Goal: Register for event/course

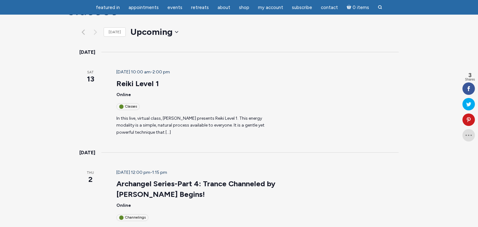
scroll to position [69, 0]
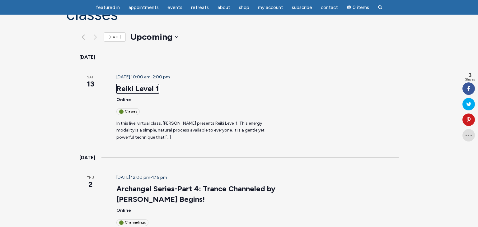
click at [116, 84] on link "Reiki Level 1" at bounding box center [137, 88] width 43 height 9
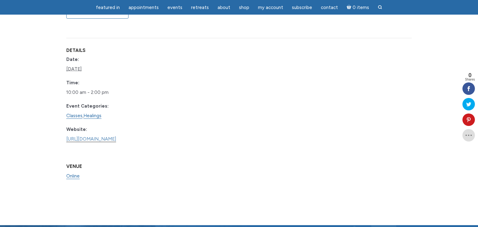
scroll to position [341, 0]
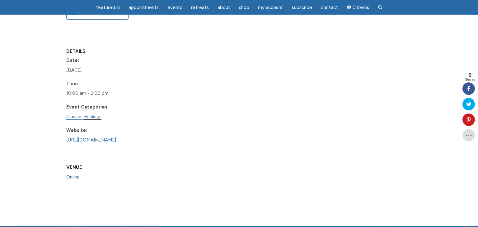
click at [96, 114] on link "Healings" at bounding box center [92, 117] width 18 height 6
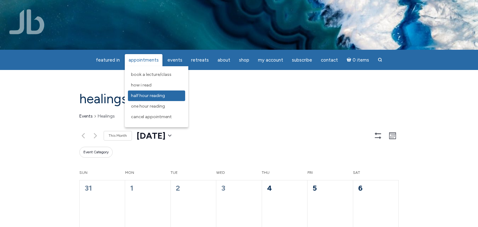
click at [159, 97] on span "Half Hour Reading" at bounding box center [148, 95] width 34 height 5
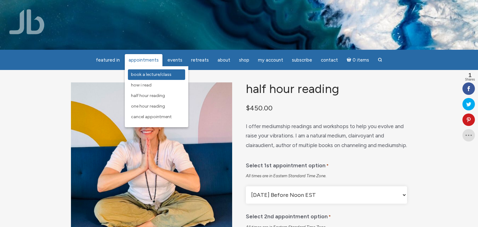
click at [160, 78] on link "Book a Lecture/Class" at bounding box center [156, 74] width 57 height 11
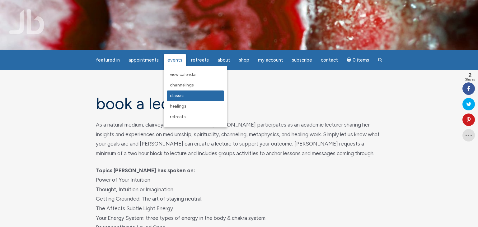
click at [181, 94] on span "Classes" at bounding box center [177, 95] width 15 height 5
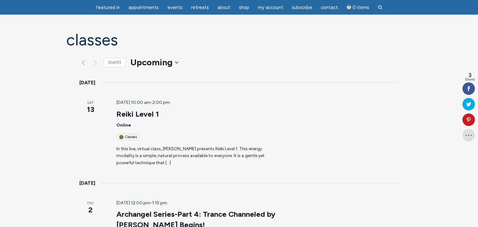
scroll to position [44, 0]
click at [116, 110] on link "Reiki Level 1" at bounding box center [137, 114] width 43 height 9
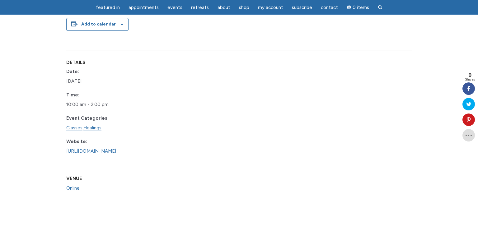
scroll to position [325, 0]
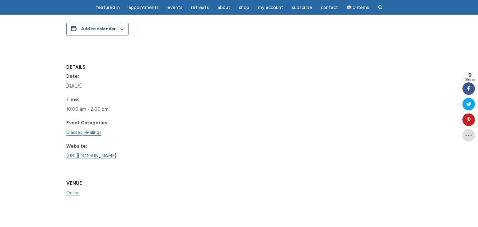
click at [80, 190] on link "Online" at bounding box center [72, 193] width 13 height 6
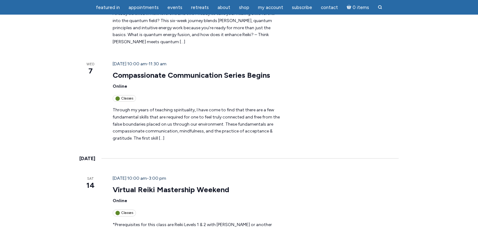
scroll to position [741, 0]
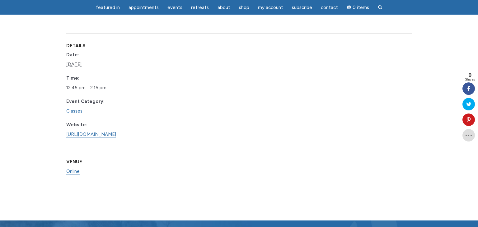
scroll to position [876, 0]
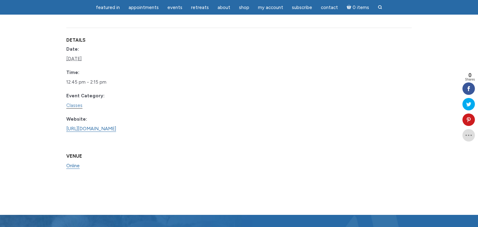
click at [77, 109] on link "Classes" at bounding box center [74, 106] width 16 height 6
click at [74, 109] on link "Classes" at bounding box center [74, 106] width 16 height 6
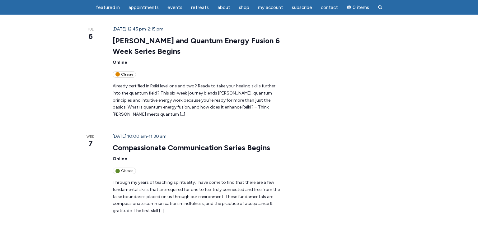
scroll to position [671, 0]
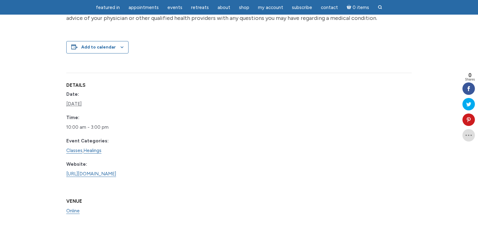
scroll to position [267, 0]
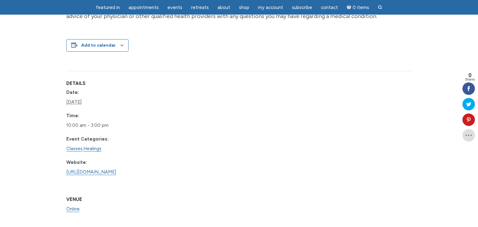
click at [83, 154] on dd "Classes , Healings" at bounding box center [102, 149] width 73 height 10
click at [84, 154] on dd "Classes , Healings" at bounding box center [102, 149] width 73 height 10
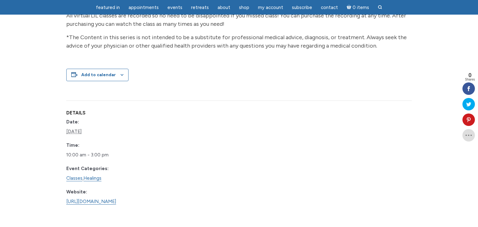
scroll to position [229, 0]
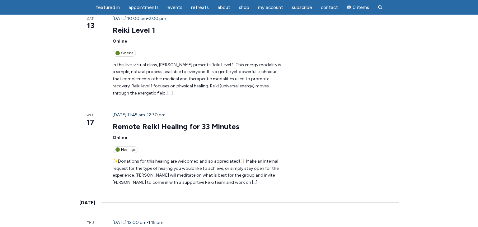
scroll to position [160, 0]
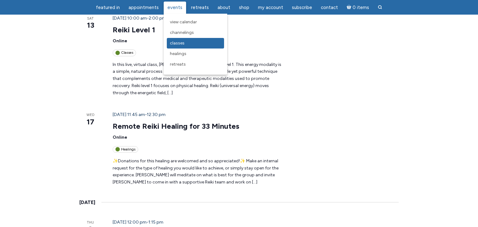
click at [175, 44] on span "Classes" at bounding box center [177, 42] width 15 height 5
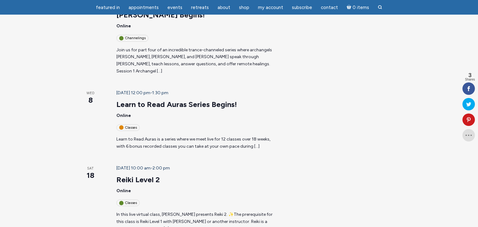
scroll to position [247, 0]
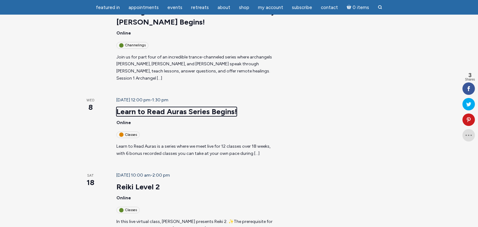
click at [172, 107] on link "Learn to Read Auras Series Begins!" at bounding box center [176, 111] width 120 height 9
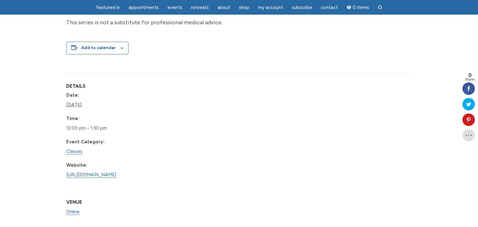
scroll to position [445, 0]
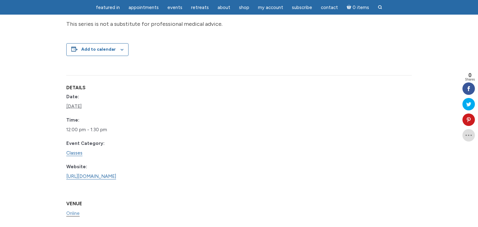
click at [80, 211] on link "Online" at bounding box center [72, 214] width 13 height 6
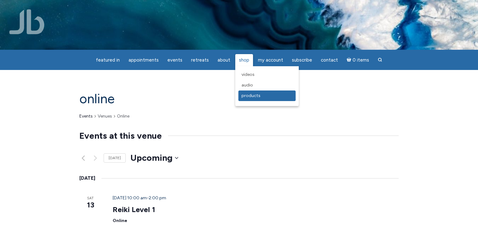
click at [242, 96] on span "Products" at bounding box center [251, 95] width 19 height 5
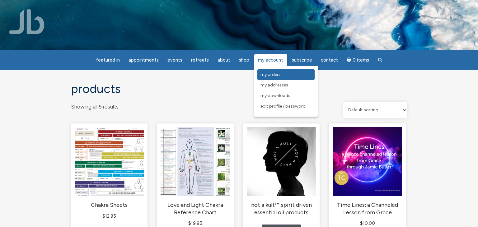
click at [276, 74] on span "My Orders" at bounding box center [271, 74] width 20 height 5
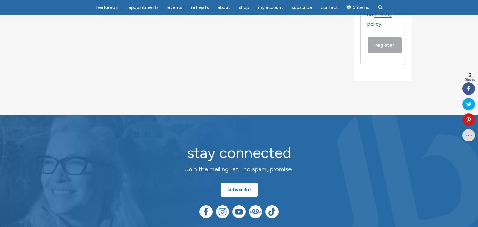
scroll to position [381, 0]
